Goal: Ask a question

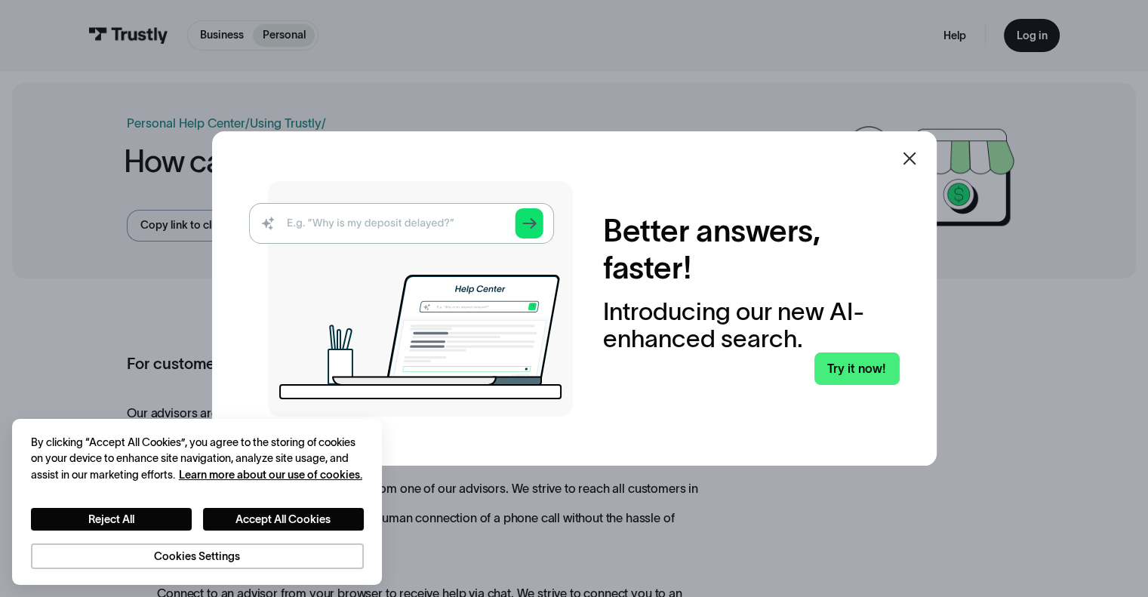
click at [911, 162] on icon at bounding box center [909, 158] width 13 height 13
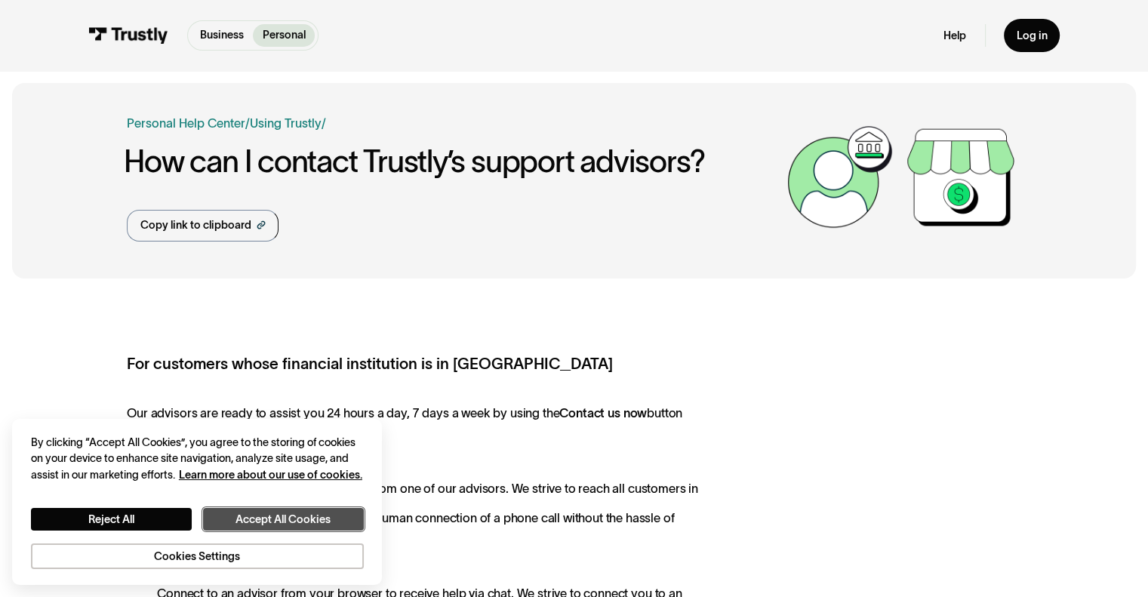
click at [284, 527] on button "Accept All Cookies" at bounding box center [283, 519] width 161 height 23
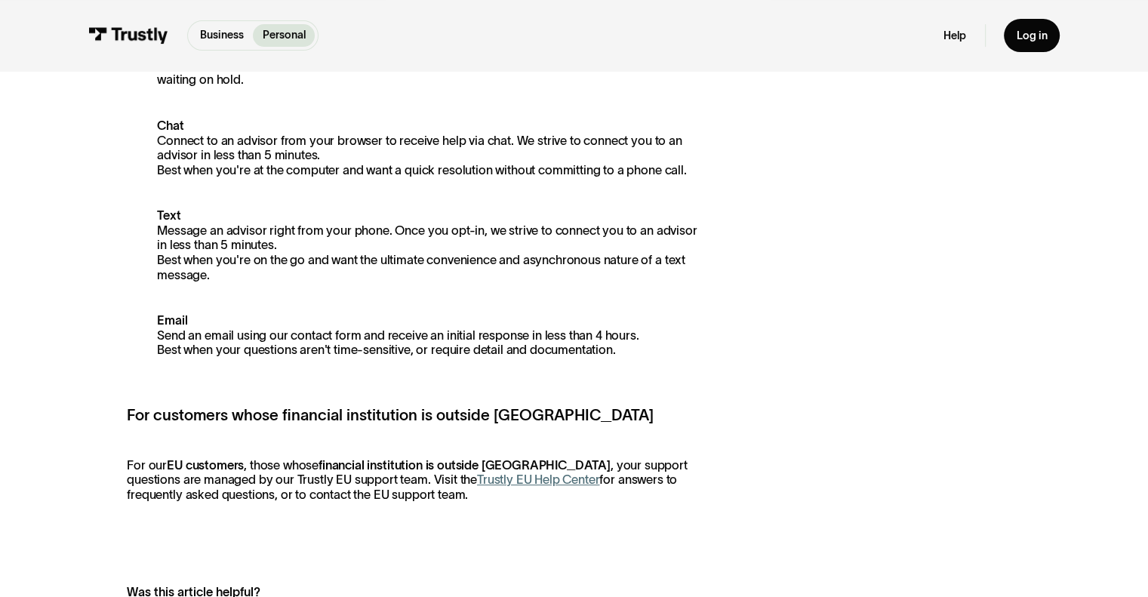
scroll to position [226, 0]
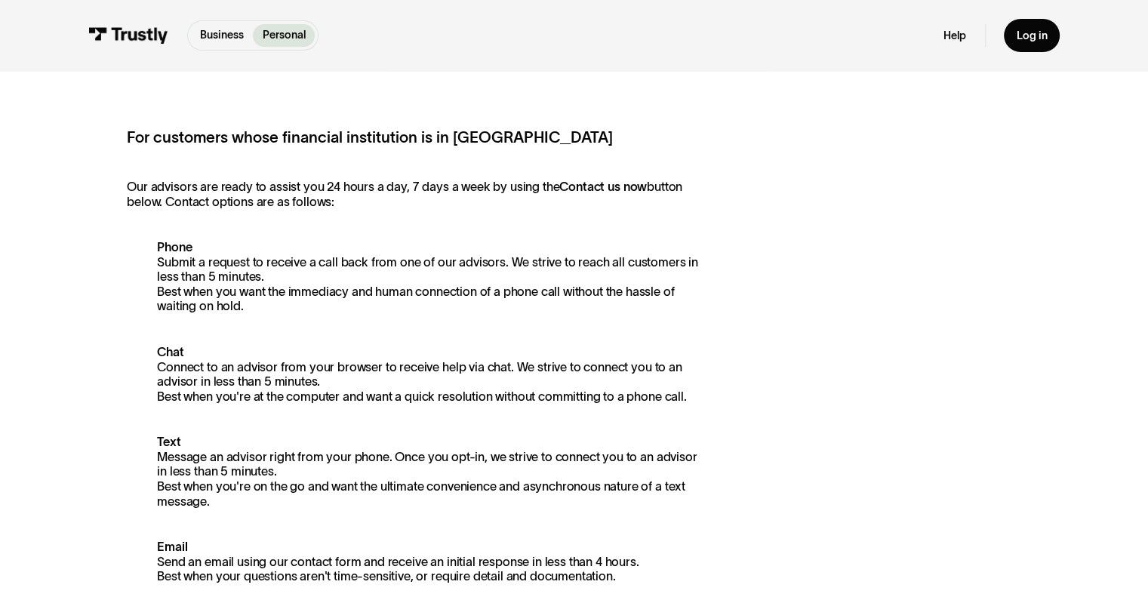
click at [180, 251] on strong "Phone" at bounding box center [174, 247] width 35 height 14
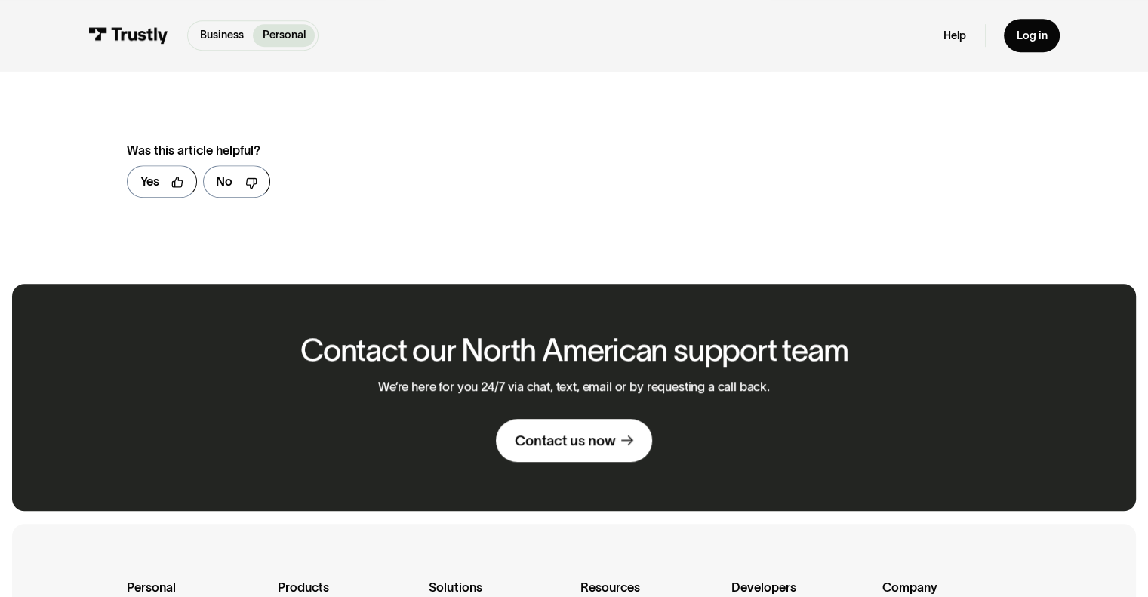
scroll to position [1132, 0]
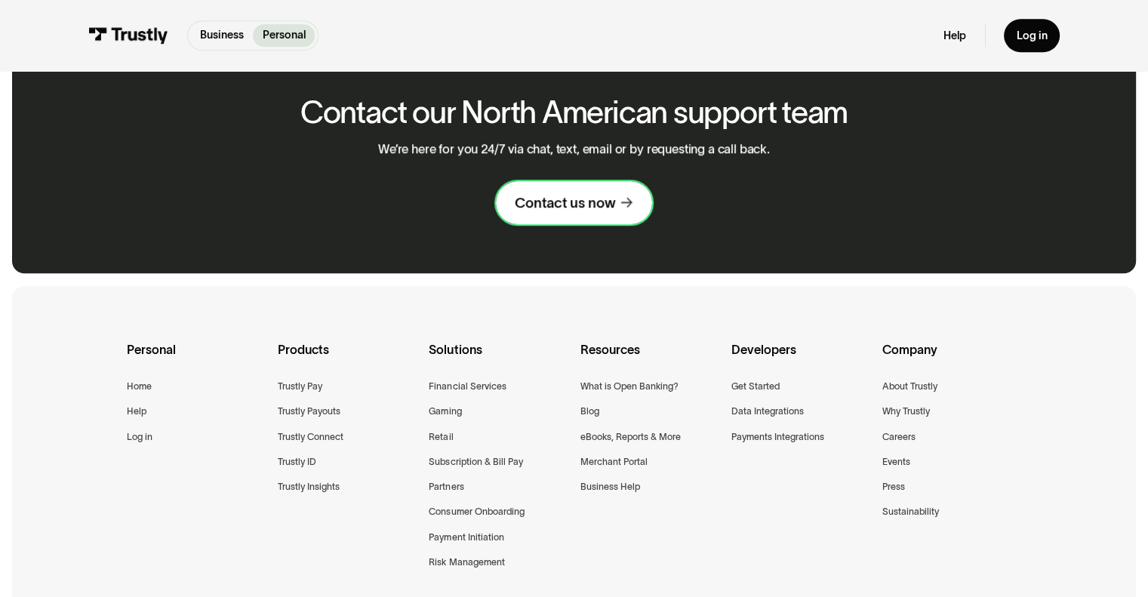
click at [564, 212] on div "Contact us now" at bounding box center [565, 203] width 100 height 18
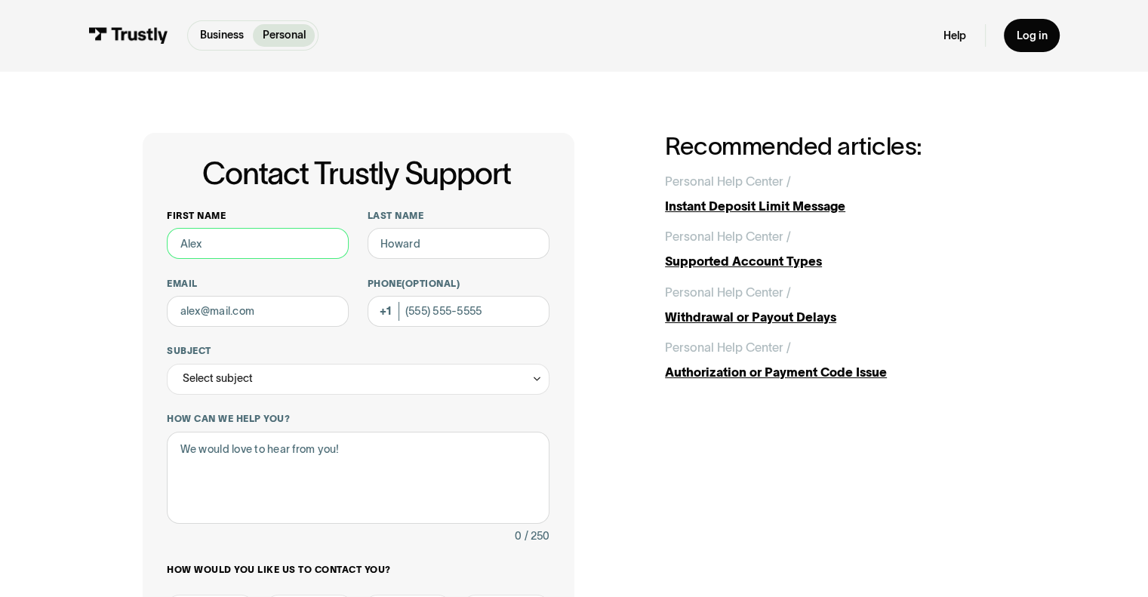
click at [273, 242] on input "First name" at bounding box center [258, 243] width 182 height 31
type input "[PERSON_NAME]"
type input "[PHONE_NUMBER]"
click at [267, 306] on input "Email" at bounding box center [258, 311] width 182 height 31
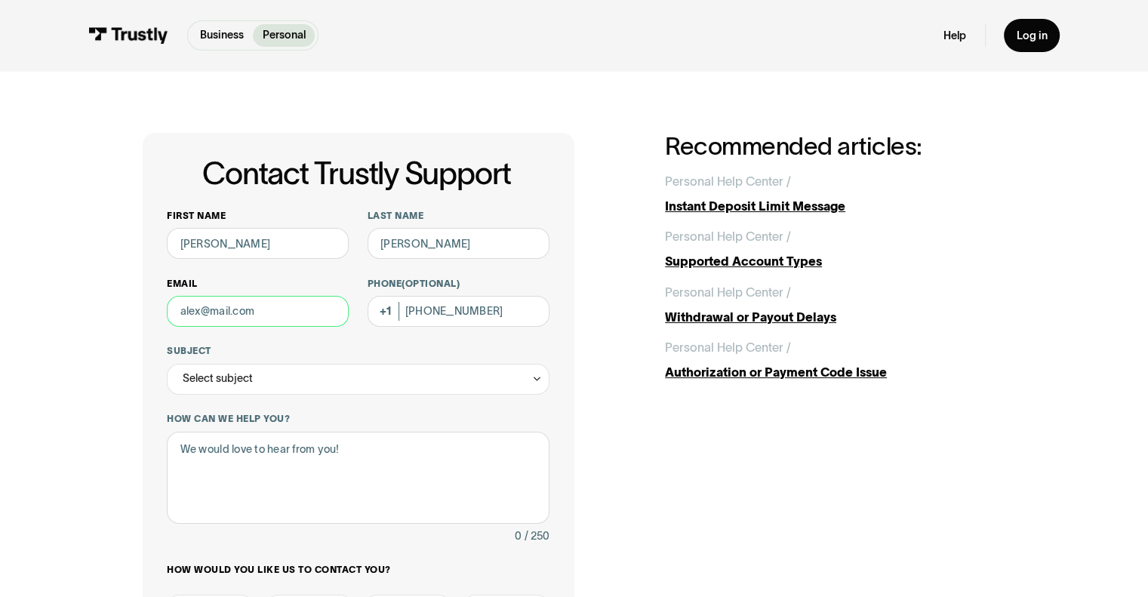
type input "[EMAIL_ADDRESS][DOMAIN_NAME]"
click at [291, 383] on div "Select subject" at bounding box center [358, 379] width 382 height 31
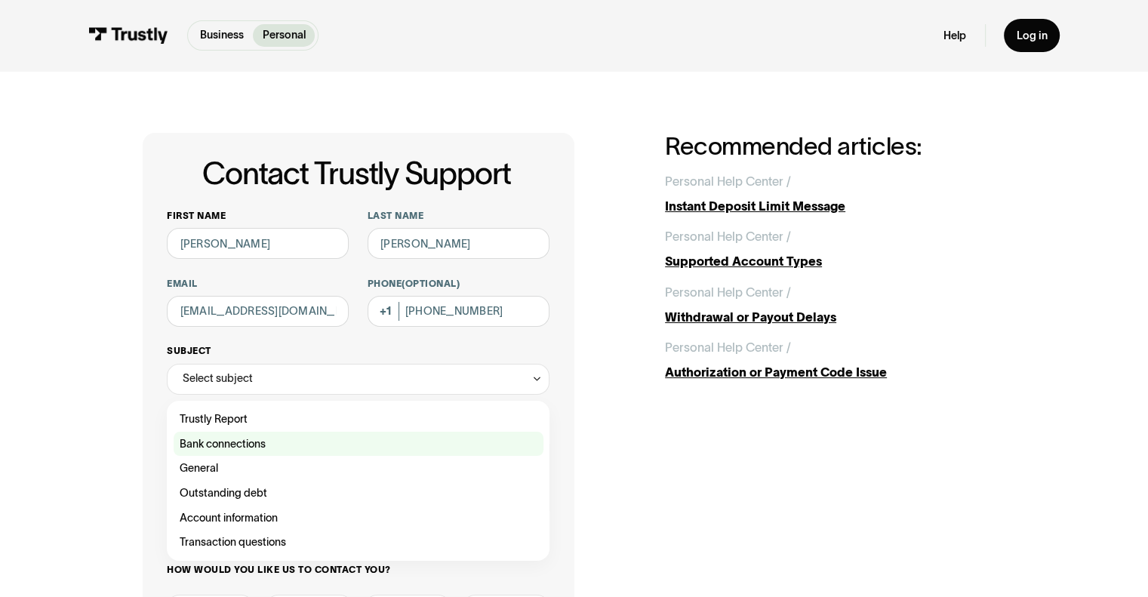
click at [284, 437] on div "Contact Trustly Support" at bounding box center [359, 444] width 370 height 25
type input "**********"
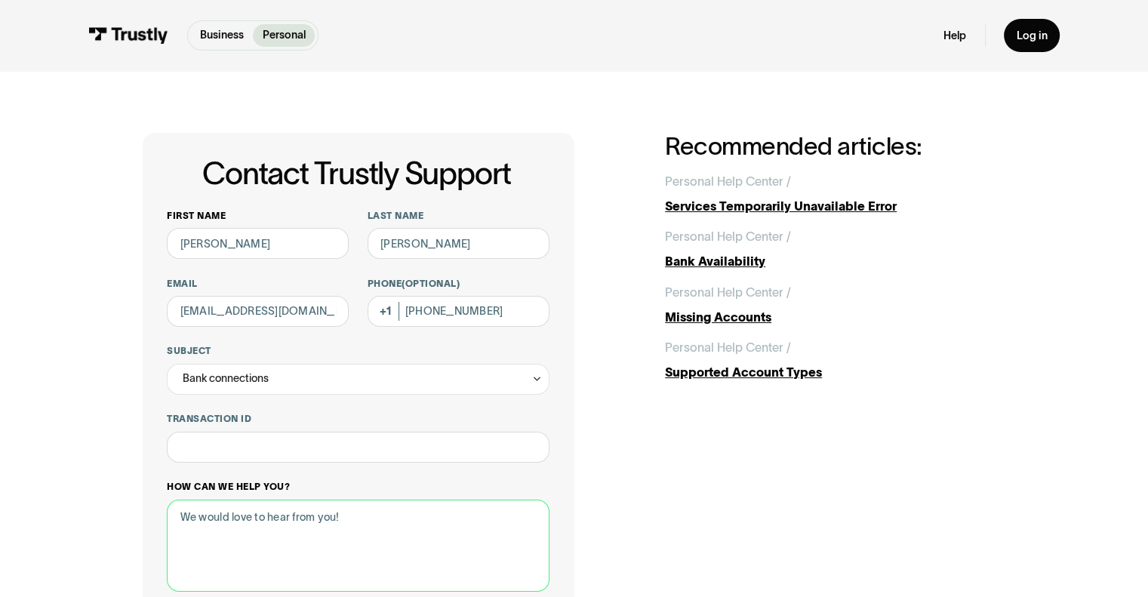
click at [310, 517] on textarea "How can we help you?" at bounding box center [358, 546] width 382 height 93
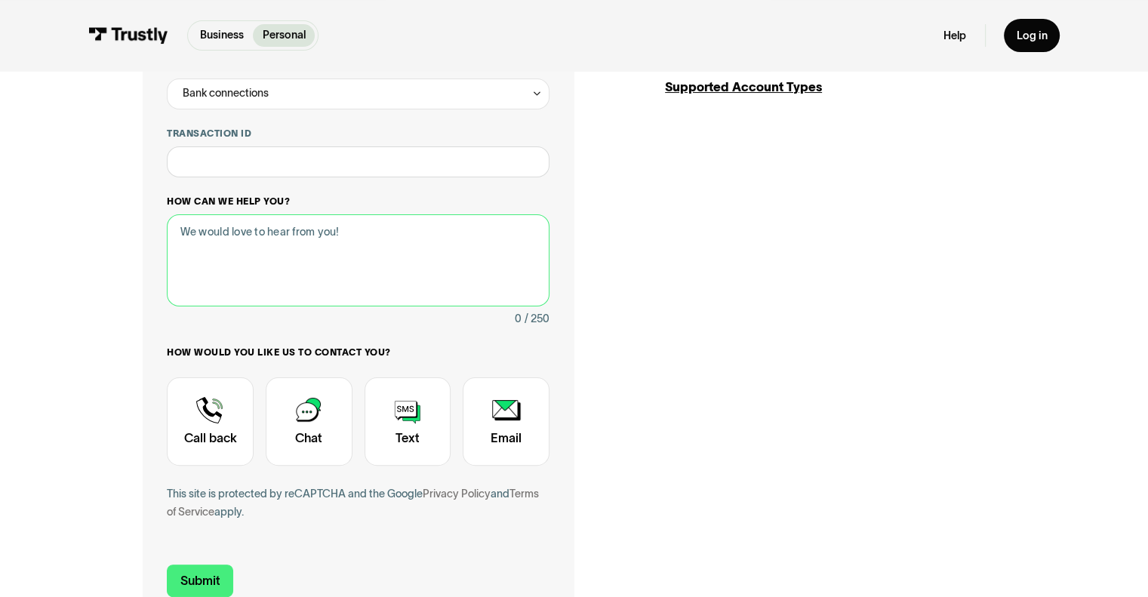
scroll to position [302, 0]
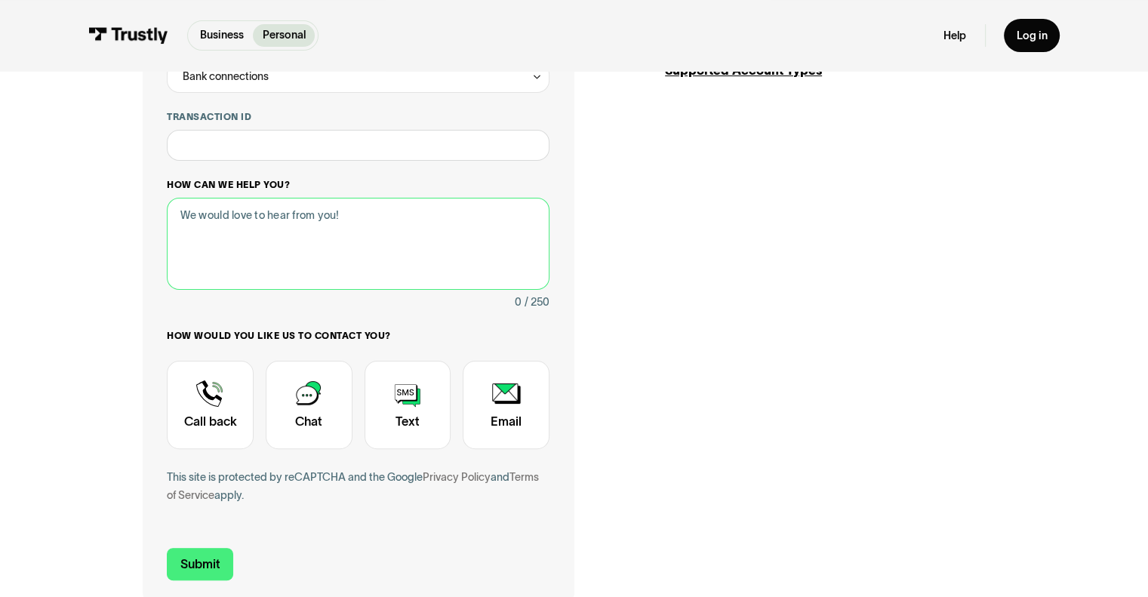
click at [335, 249] on textarea "How can we help you?" at bounding box center [358, 244] width 382 height 93
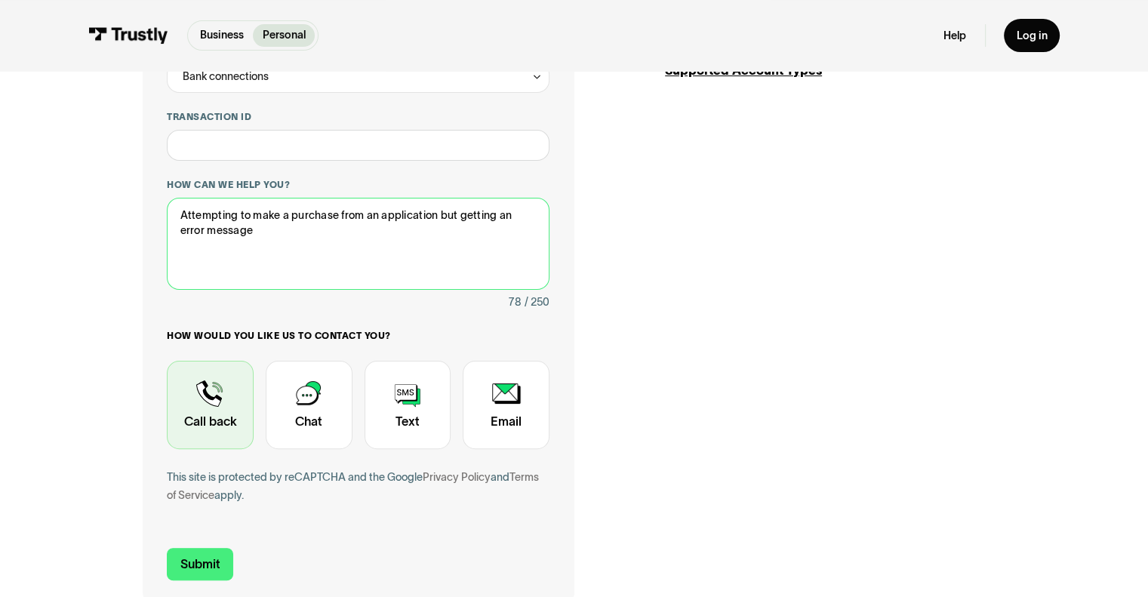
type textarea "Attempting to make a purchase from an application but getting an error message"
click at [209, 374] on div "Contact Trustly Support" at bounding box center [210, 405] width 87 height 89
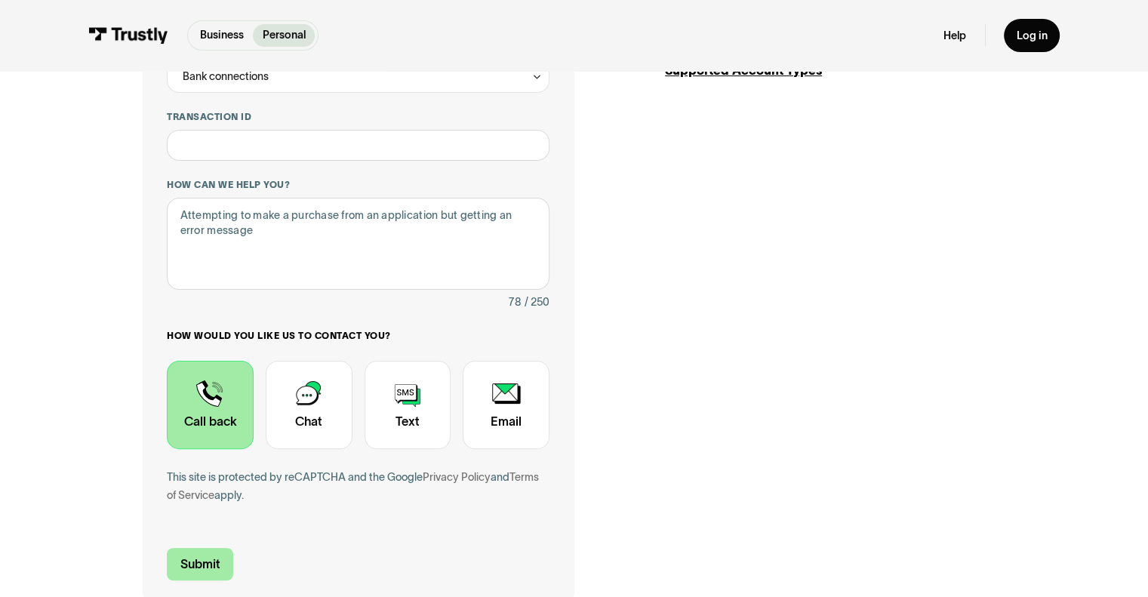
click at [211, 560] on input "Submit" at bounding box center [200, 564] width 66 height 32
type input "[PHONE_NUMBER]"
